Goal: Find specific page/section: Find specific page/section

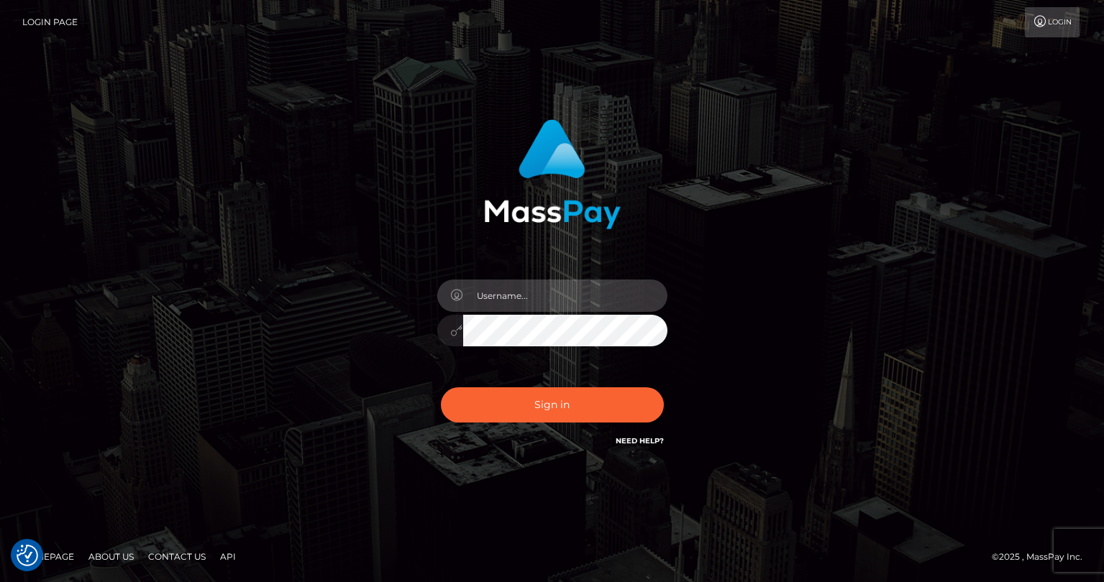
click at [499, 296] on input "text" at bounding box center [565, 296] width 204 height 32
type input "tatyanafansly1"
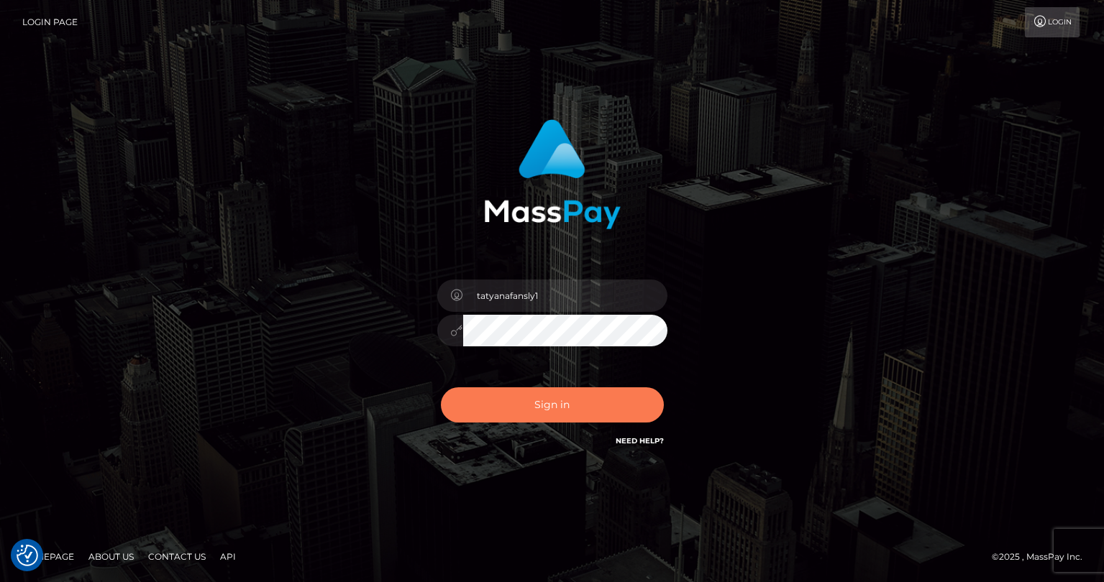
click at [580, 408] on button "Sign in" at bounding box center [552, 405] width 223 height 35
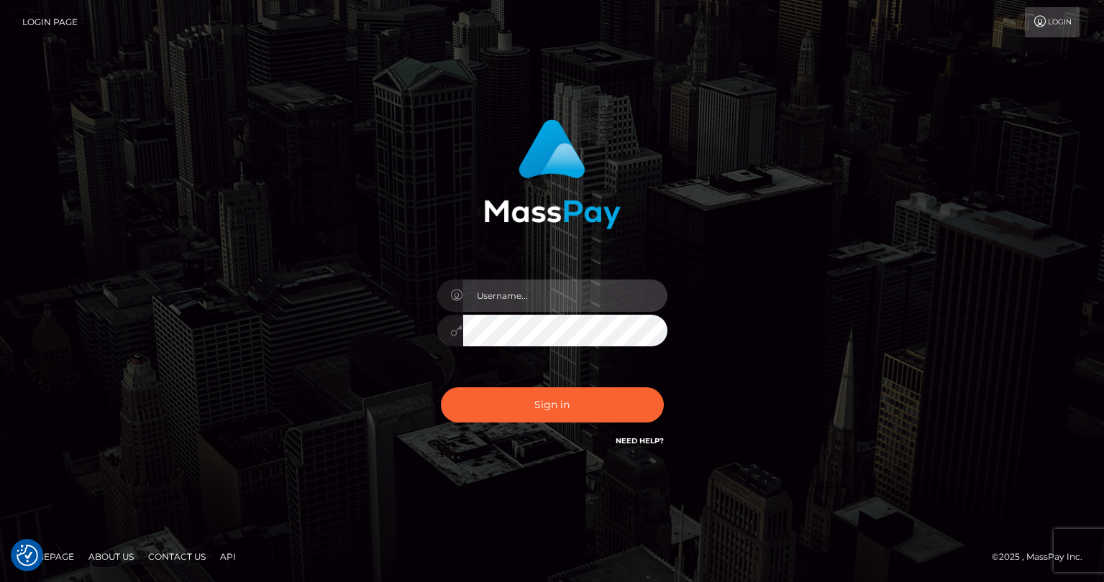
click at [606, 304] on input "text" at bounding box center [565, 296] width 204 height 32
type input "tatyanafansly1"
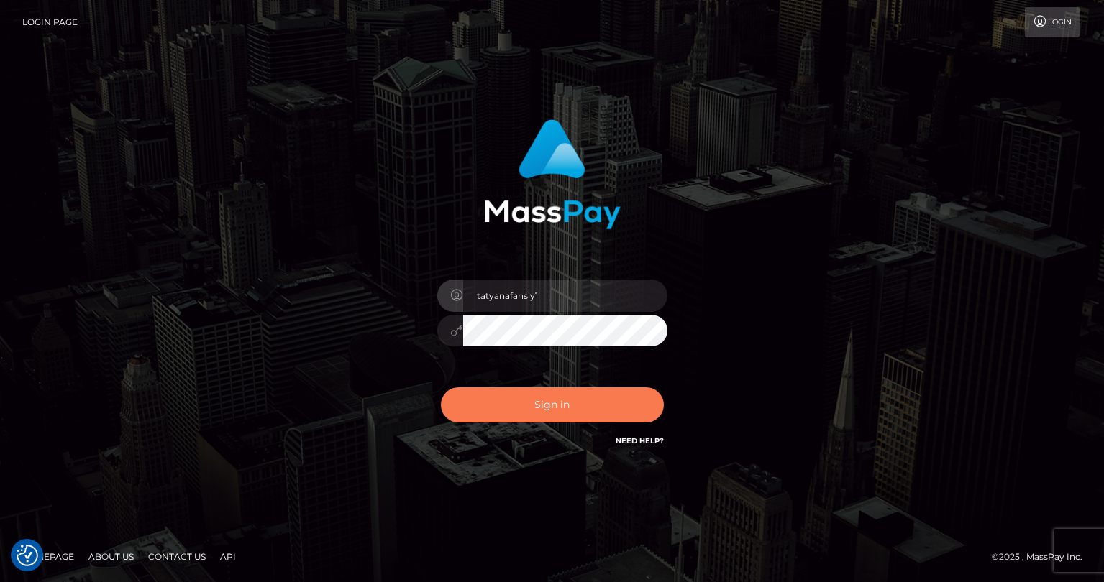
click at [570, 405] on button "Sign in" at bounding box center [552, 405] width 223 height 35
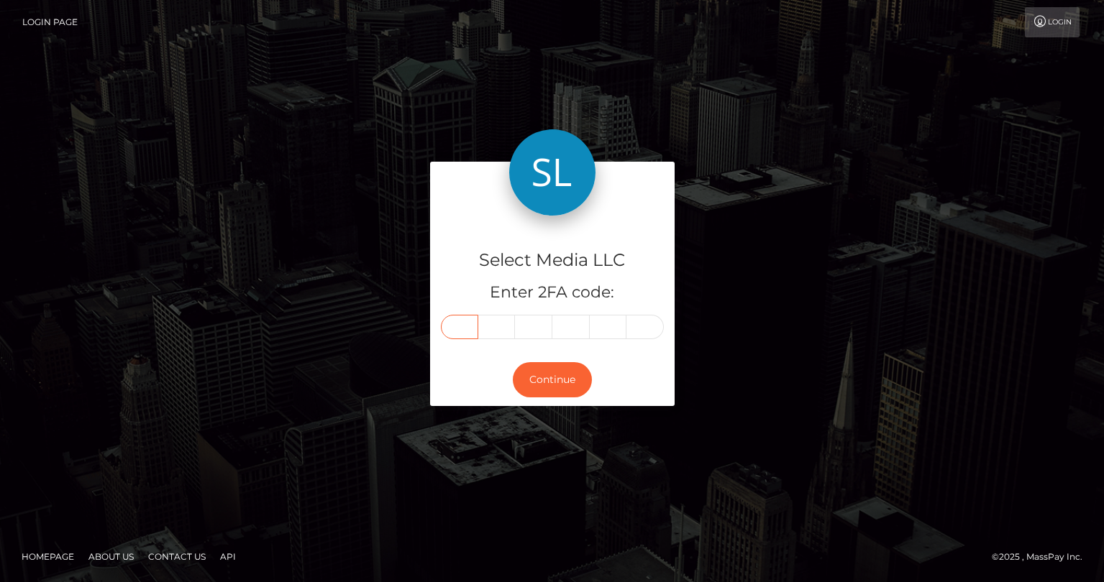
click at [463, 322] on input "text" at bounding box center [459, 327] width 37 height 24
type input "2"
type input "8"
type input "2"
type input "6"
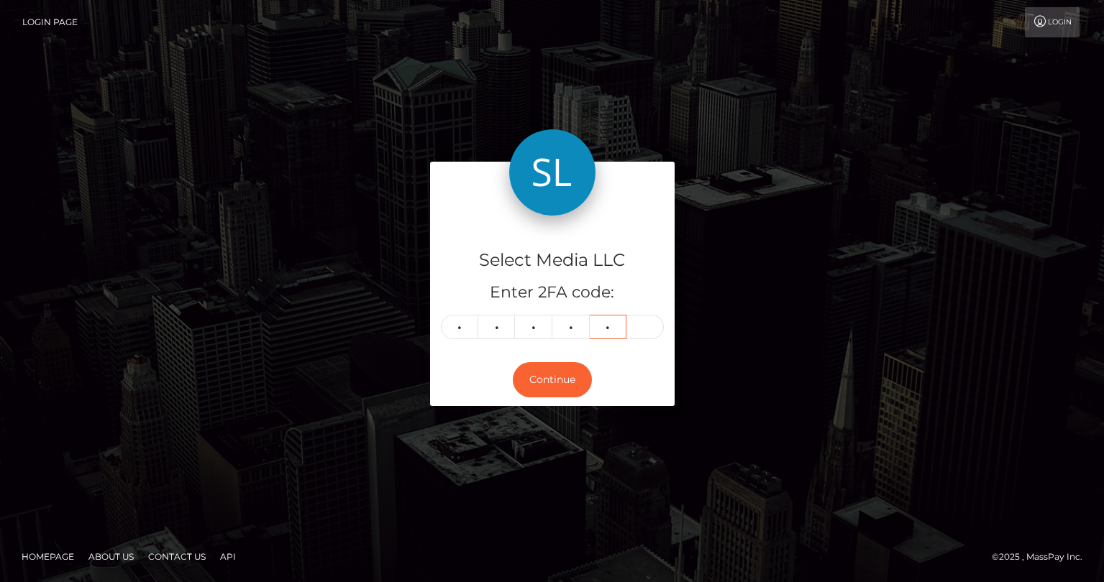
type input "6"
type input "0"
click at [543, 379] on button "Continue" at bounding box center [552, 379] width 79 height 35
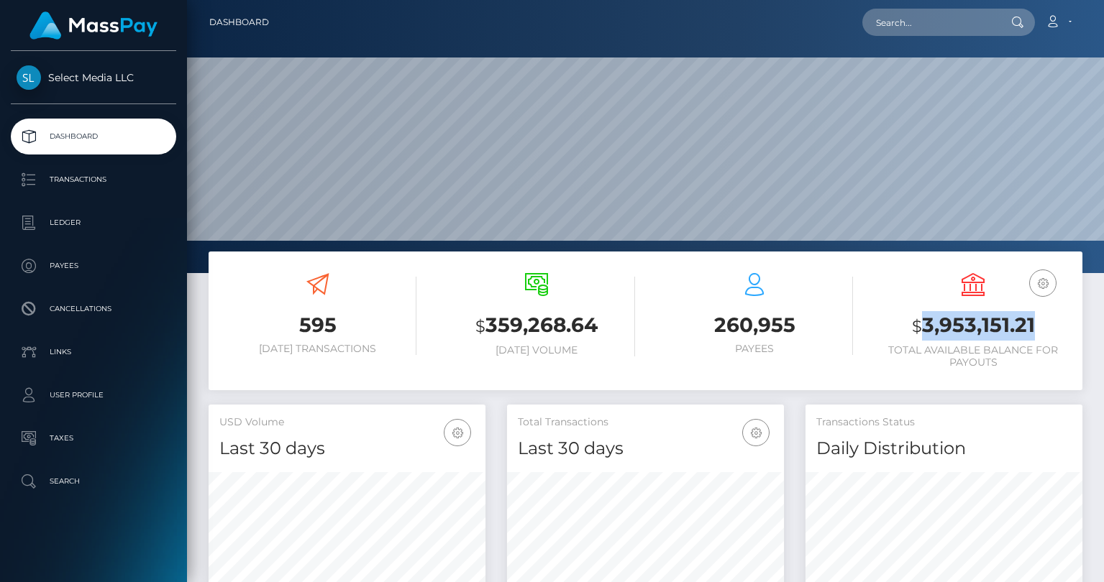
scroll to position [255, 277]
click at [69, 219] on p "Ledger" at bounding box center [94, 223] width 154 height 22
